Goal: Check status: Check status

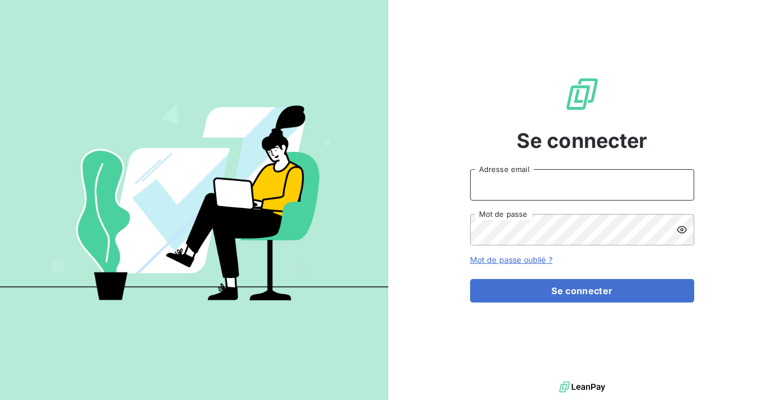
click at [527, 184] on input "Adresse email" at bounding box center [582, 184] width 224 height 31
type input "[EMAIL_ADDRESS][DOMAIN_NAME]"
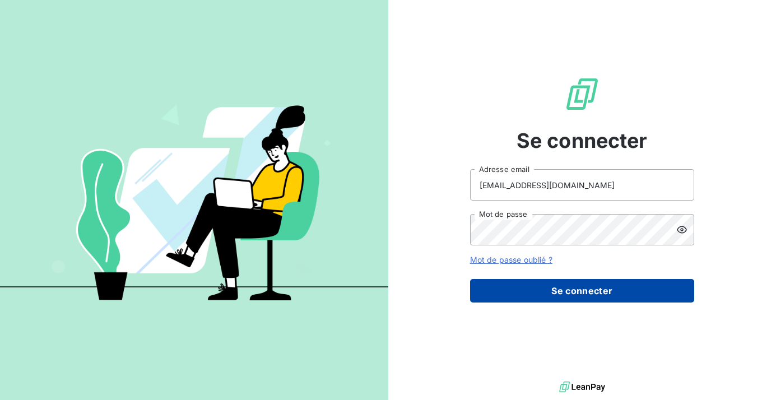
click at [572, 298] on button "Se connecter" at bounding box center [582, 291] width 224 height 24
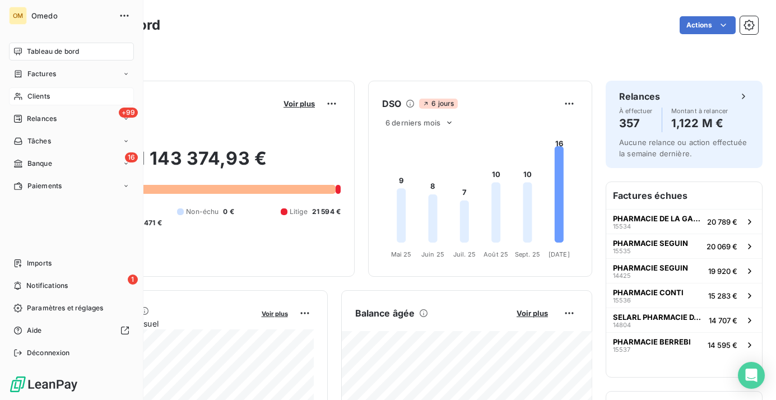
click at [26, 96] on div "Clients" at bounding box center [71, 96] width 125 height 18
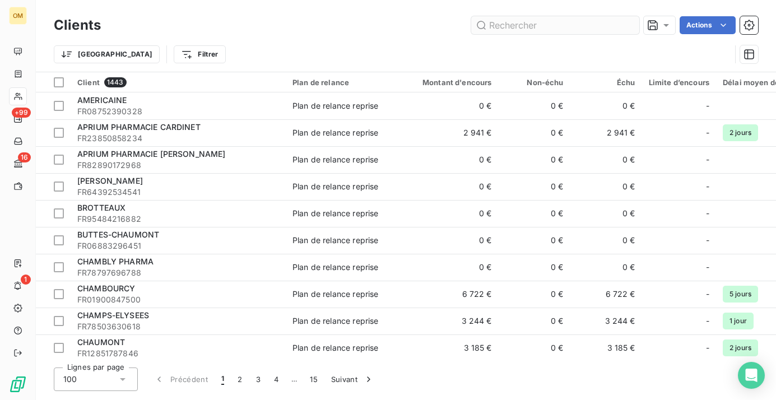
click at [528, 24] on input "text" at bounding box center [555, 25] width 168 height 18
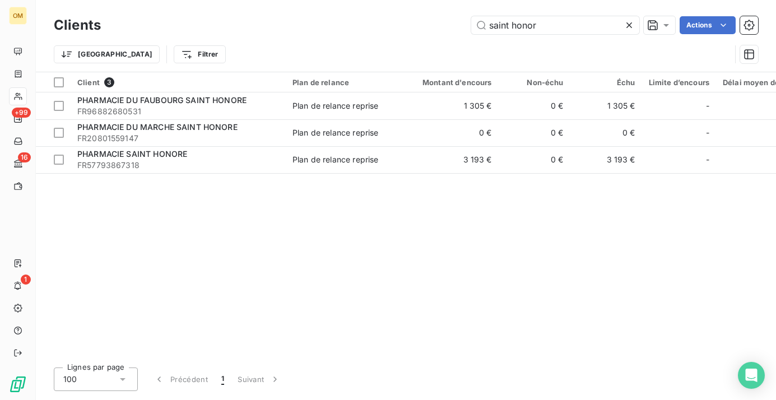
type input "saint honor"
click at [500, 91] on th "Non-échu" at bounding box center [535, 82] width 72 height 20
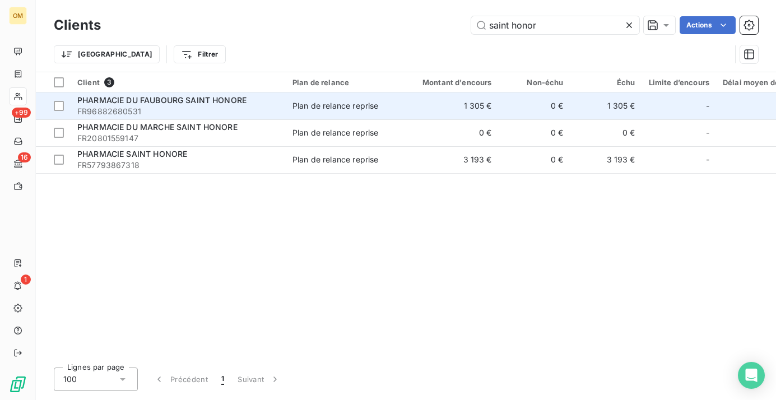
click at [499, 112] on td "0 €" at bounding box center [535, 105] width 72 height 27
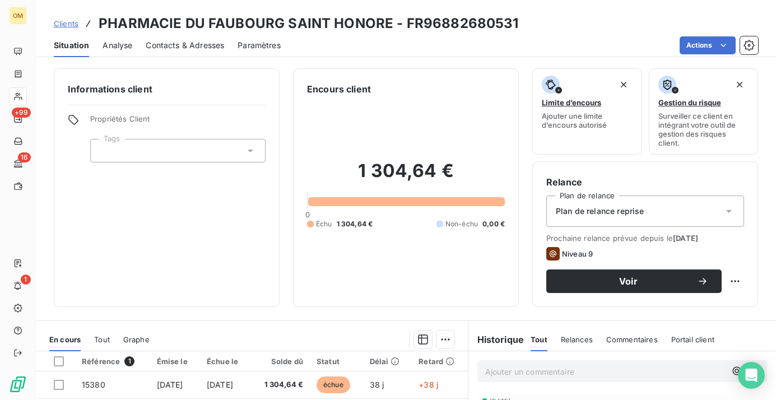
click at [206, 40] on span "Contacts & Adresses" at bounding box center [185, 45] width 78 height 11
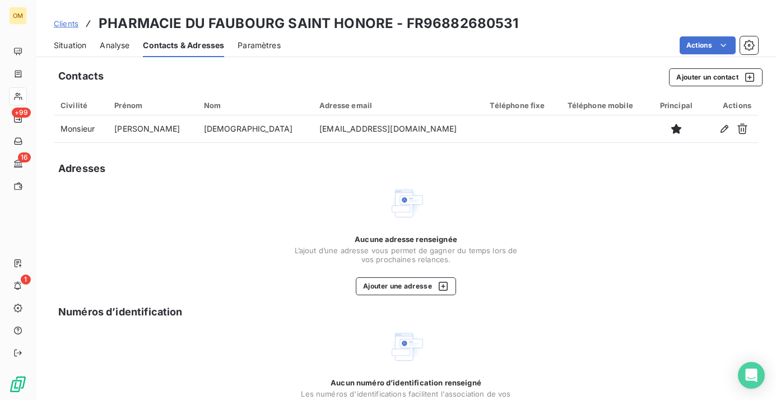
click at [75, 43] on span "Situation" at bounding box center [70, 45] width 33 height 11
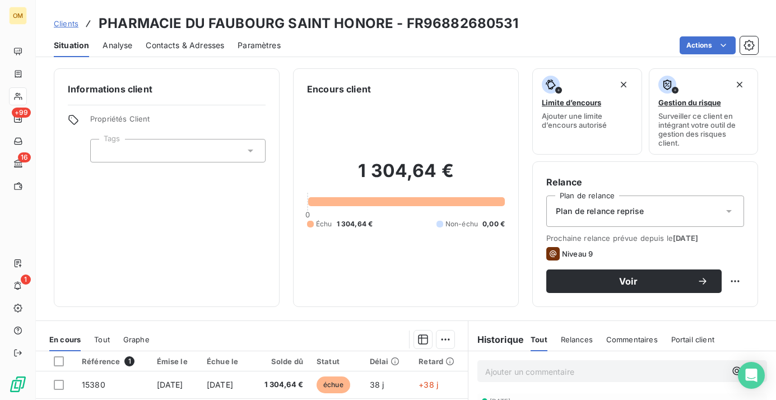
click at [187, 46] on span "Contacts & Adresses" at bounding box center [185, 45] width 78 height 11
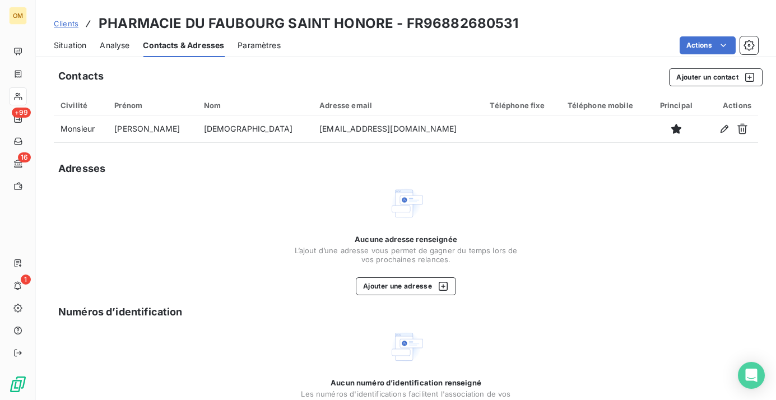
click at [77, 40] on span "Situation" at bounding box center [70, 45] width 33 height 11
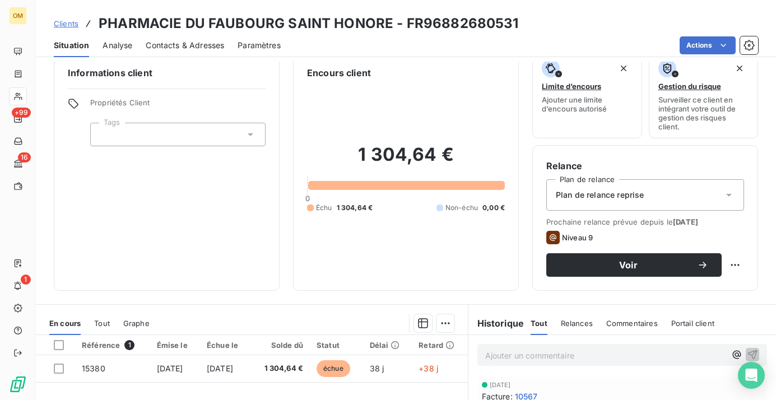
scroll to position [17, 0]
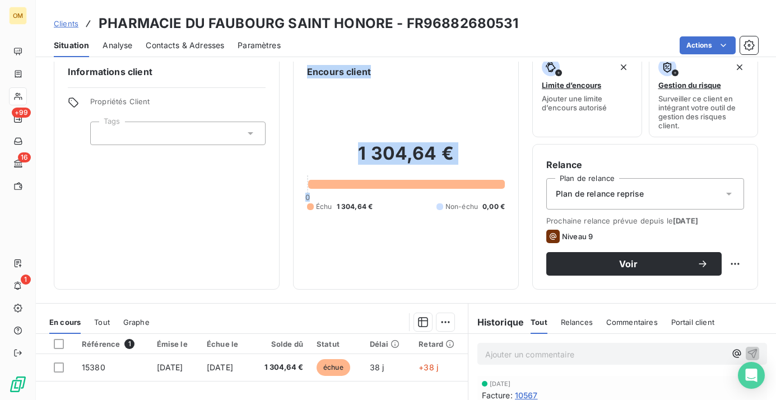
drag, startPoint x: 299, startPoint y: 71, endPoint x: 493, endPoint y: 179, distance: 221.8
click at [493, 179] on div "Encours client 1 304,64 € 0 Échu 1 304,64 € Non-échu 0,00 €" at bounding box center [406, 170] width 226 height 239
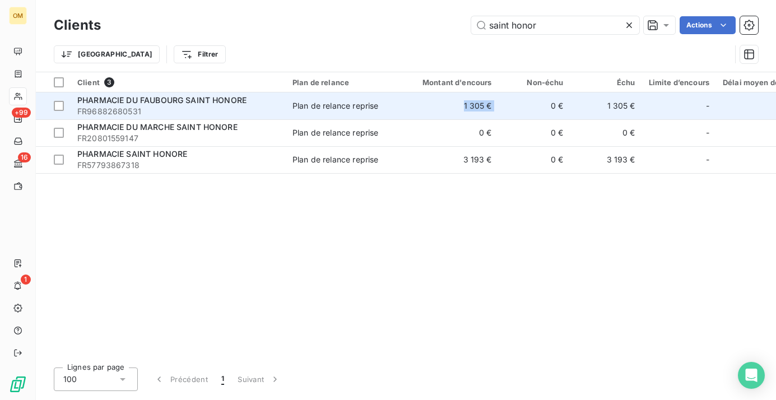
drag, startPoint x: 499, startPoint y: 108, endPoint x: 448, endPoint y: 106, distance: 51.6
click at [448, 106] on tr "PHARMACIE DU FAUBOURG SAINT HONORE FR96882680531 Plan de relance reprise 1 305 …" at bounding box center [465, 105] width 859 height 27
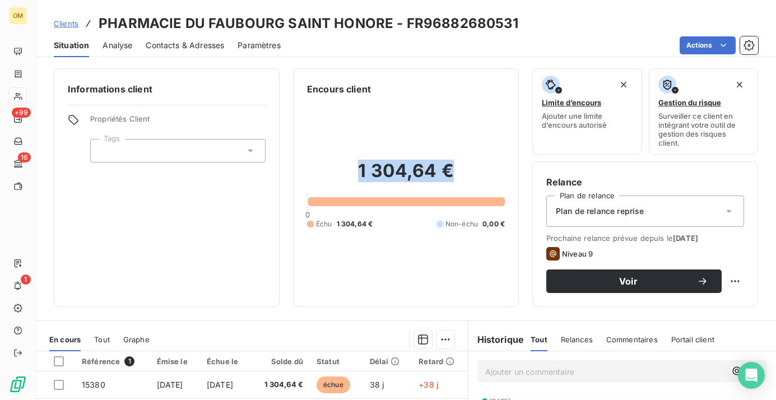
drag, startPoint x: 321, startPoint y: 155, endPoint x: 471, endPoint y: 171, distance: 150.5
click at [471, 171] on div "1 304,64 € 0 Échu 1 304,64 € Non-échu 0,00 €" at bounding box center [406, 194] width 198 height 197
drag, startPoint x: 300, startPoint y: 89, endPoint x: 477, endPoint y: 188, distance: 203.0
click at [477, 188] on div "Encours client 1 304,64 € 0 Échu 1 304,64 € Non-échu 0,00 €" at bounding box center [406, 187] width 226 height 239
copy div "Encours client 1 304,64 €"
